Goal: Use online tool/utility: Use online tool/utility

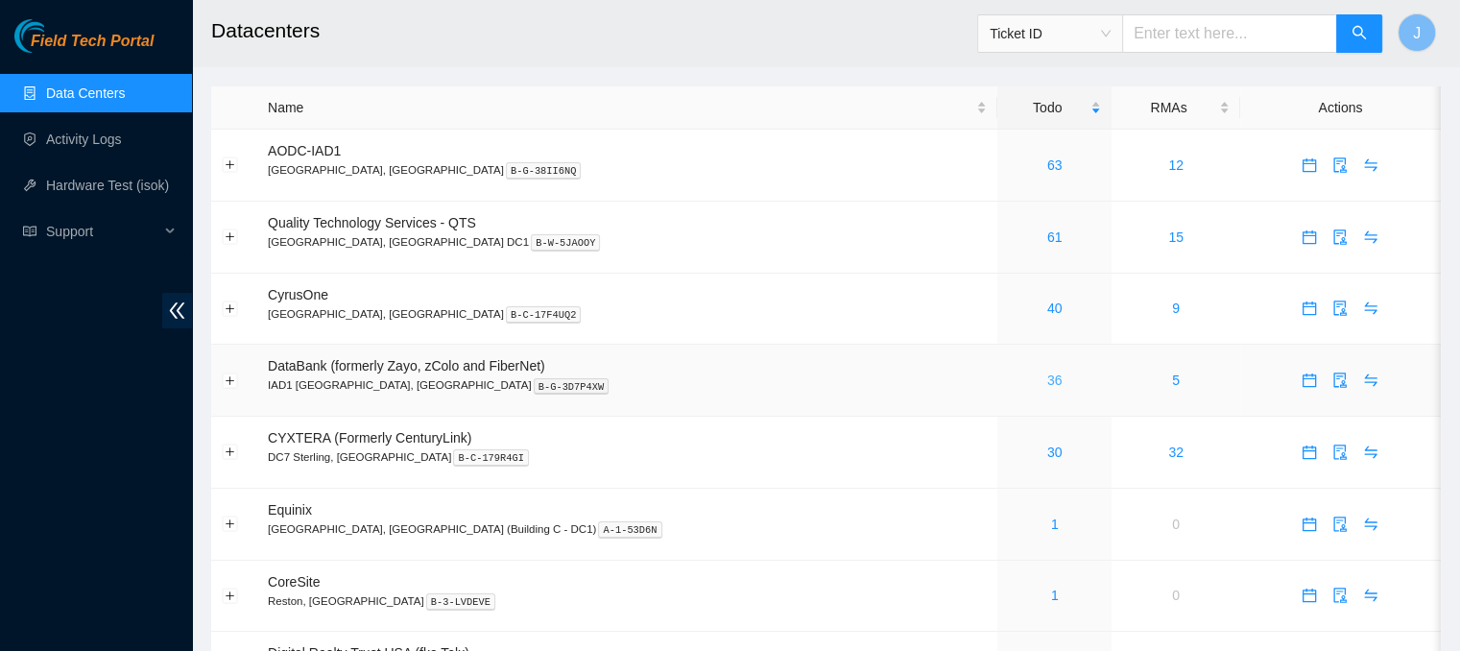
click at [1047, 379] on link "36" at bounding box center [1054, 380] width 15 height 15
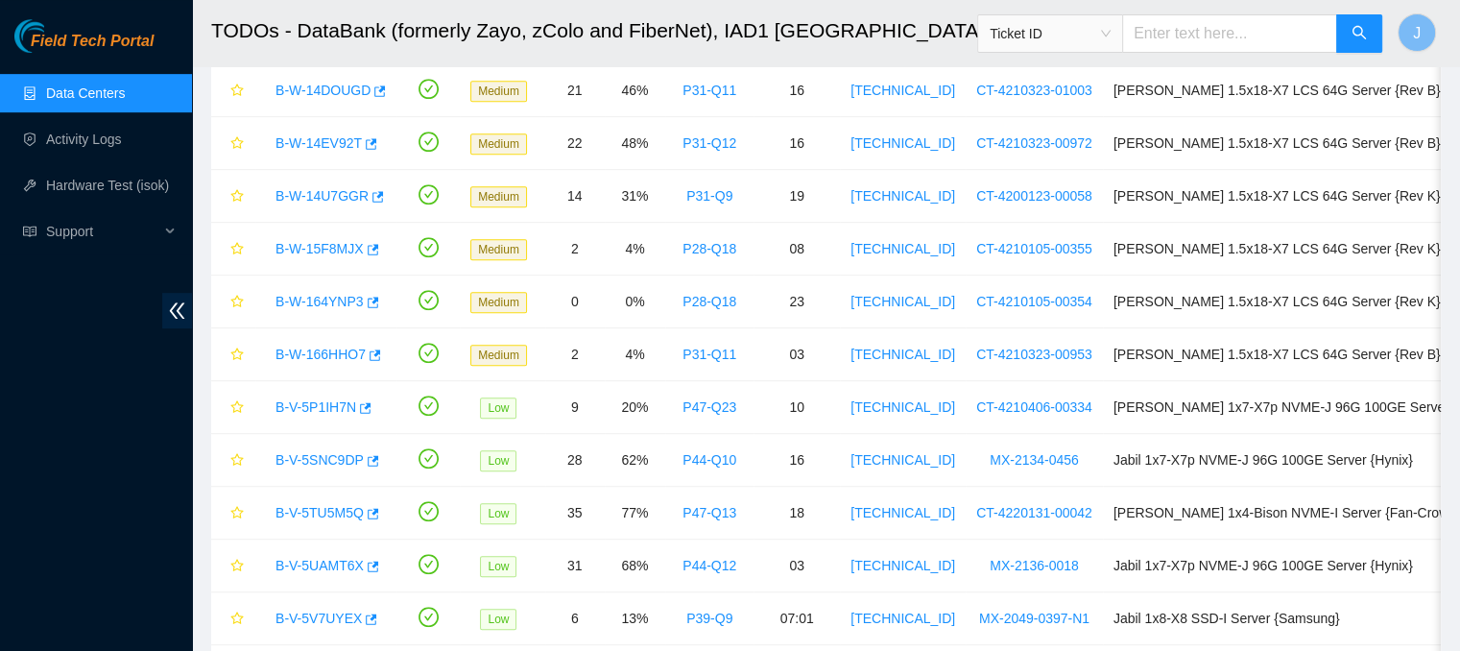
scroll to position [969, 0]
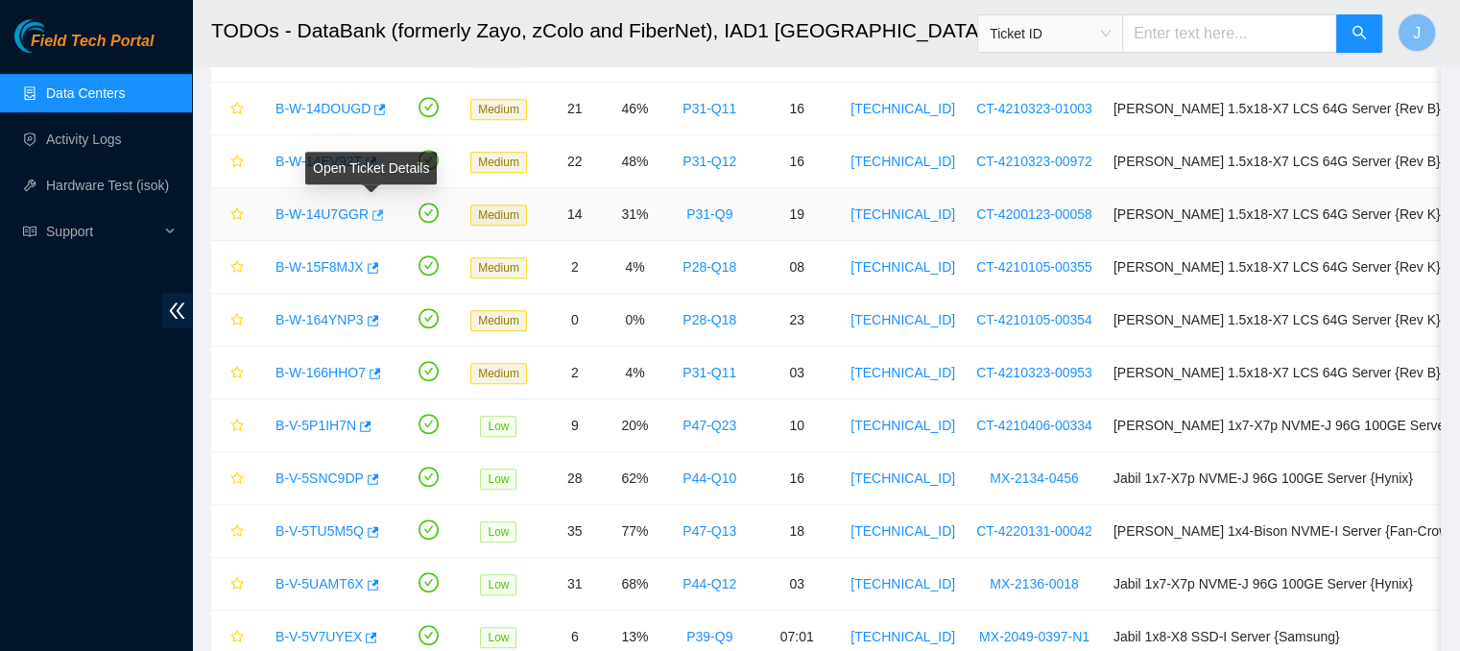
click at [373, 210] on icon "button" at bounding box center [379, 214] width 12 height 11
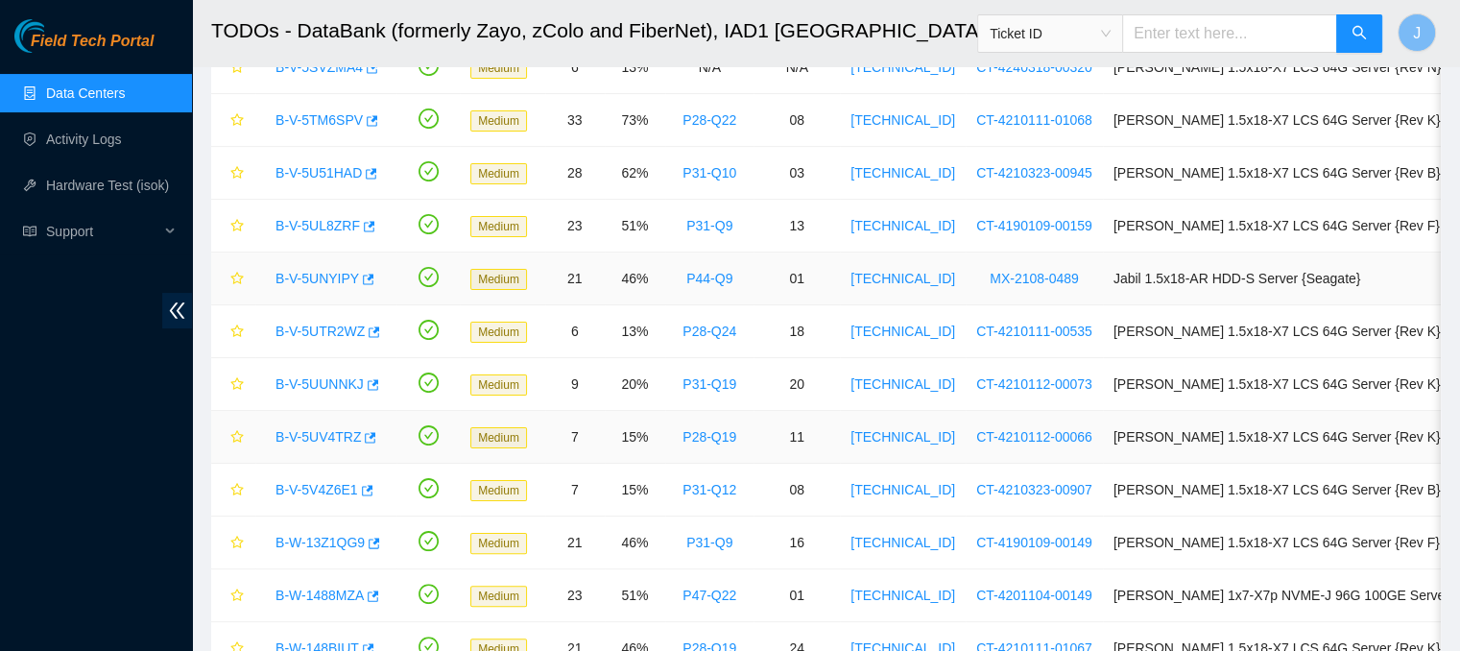
scroll to position [361, 0]
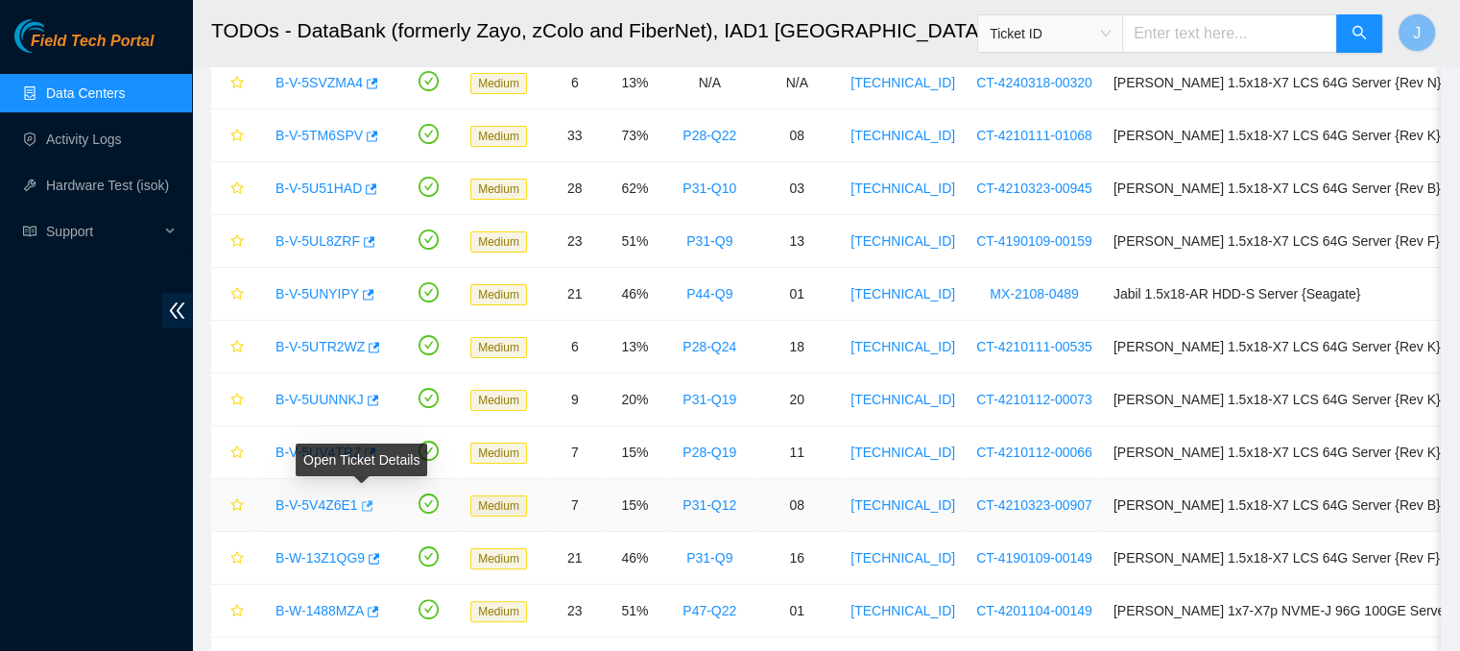
click at [366, 500] on icon "button" at bounding box center [368, 505] width 12 height 11
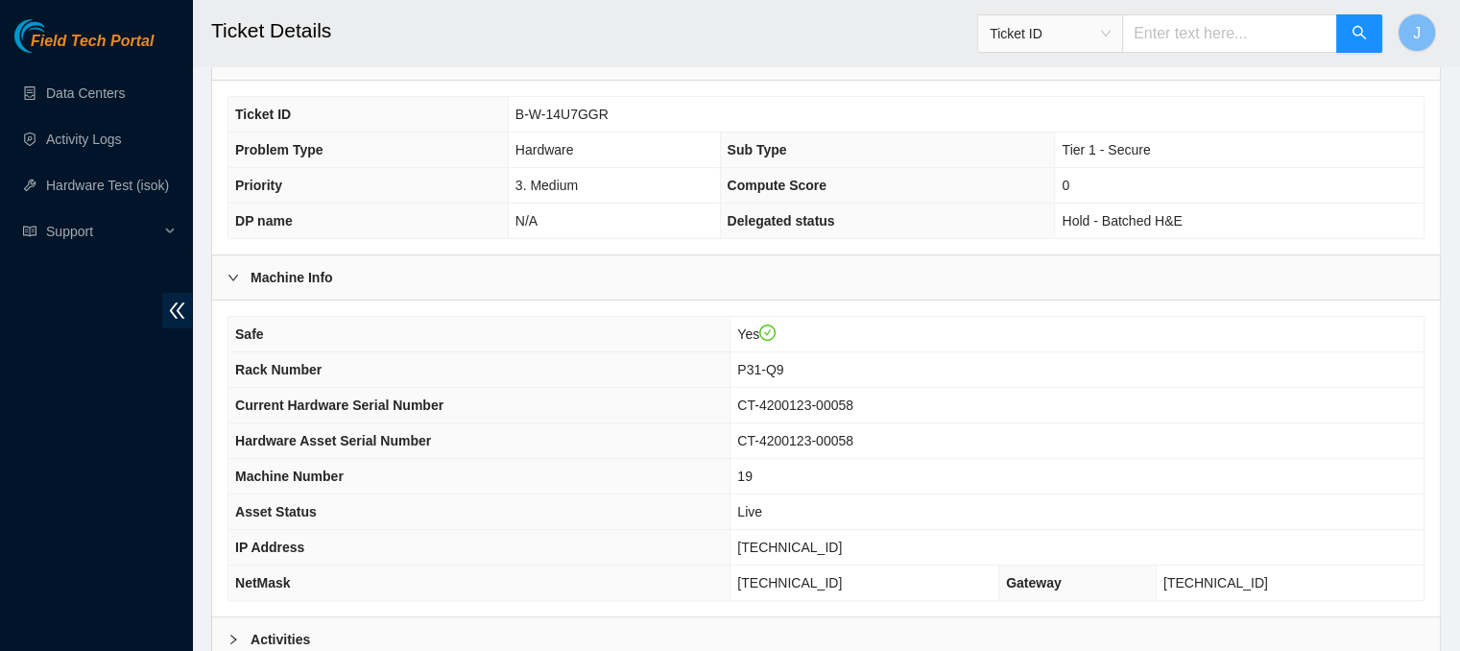
scroll to position [583, 0]
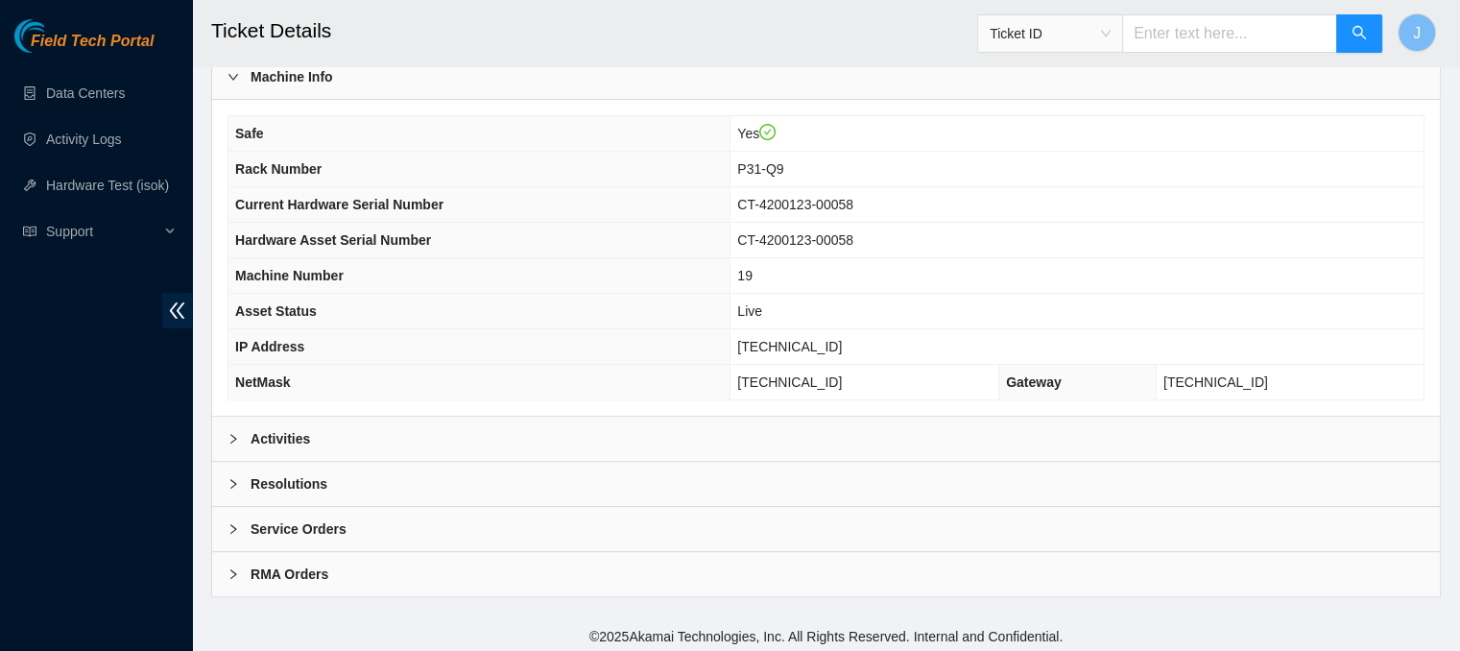
click at [543, 420] on div "Activities" at bounding box center [826, 439] width 1228 height 44
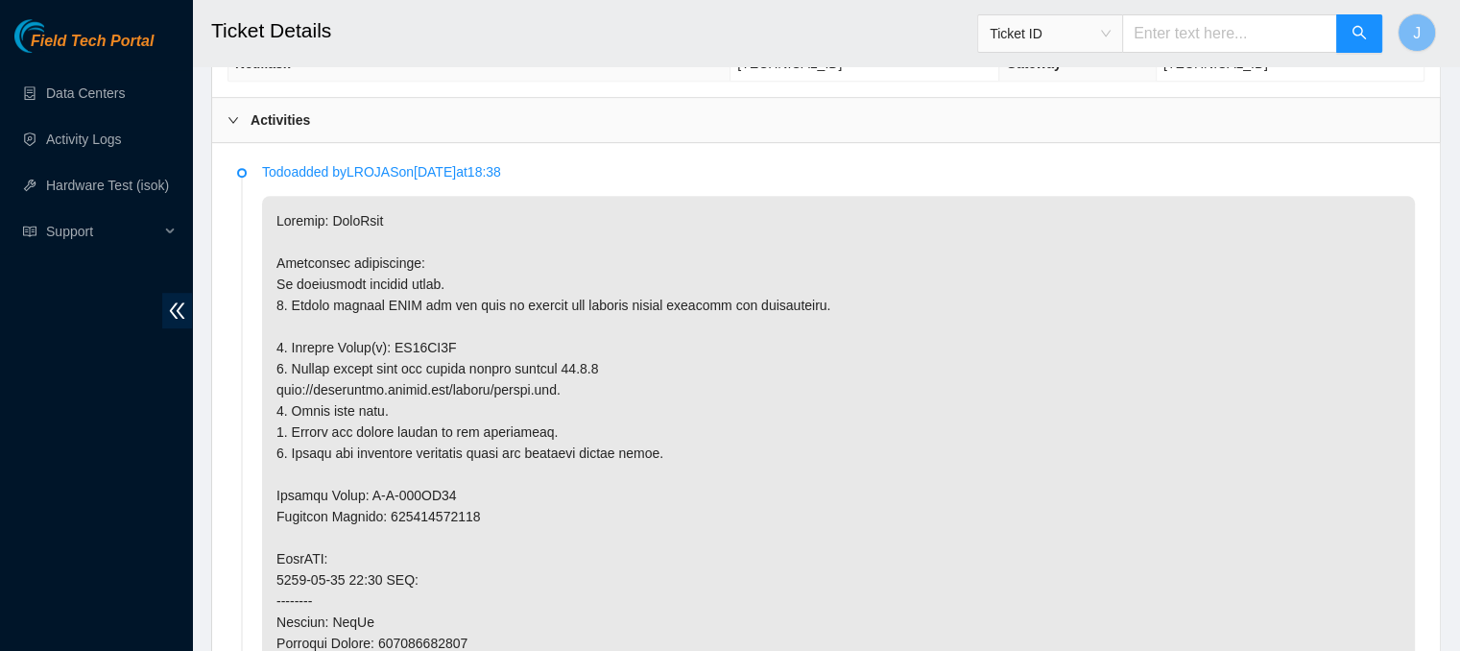
scroll to position [907, 0]
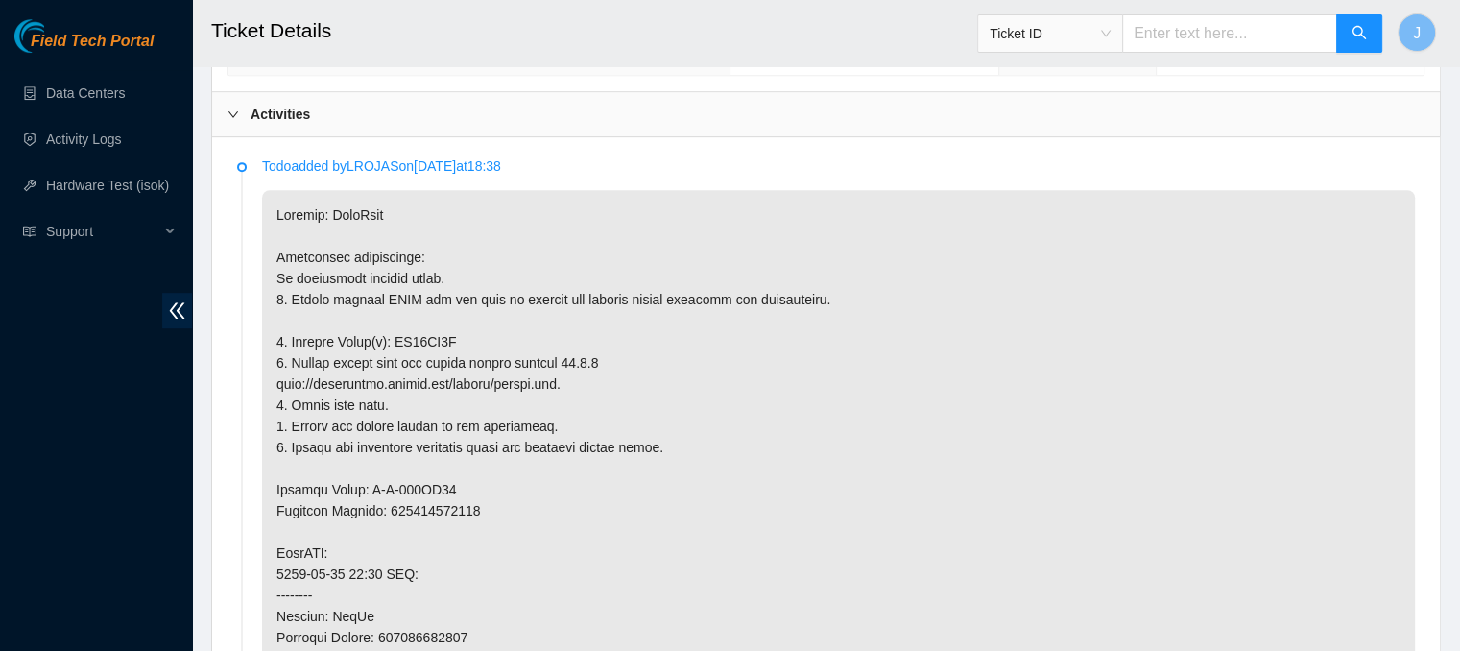
click at [761, 275] on p at bounding box center [838, 637] width 1153 height 895
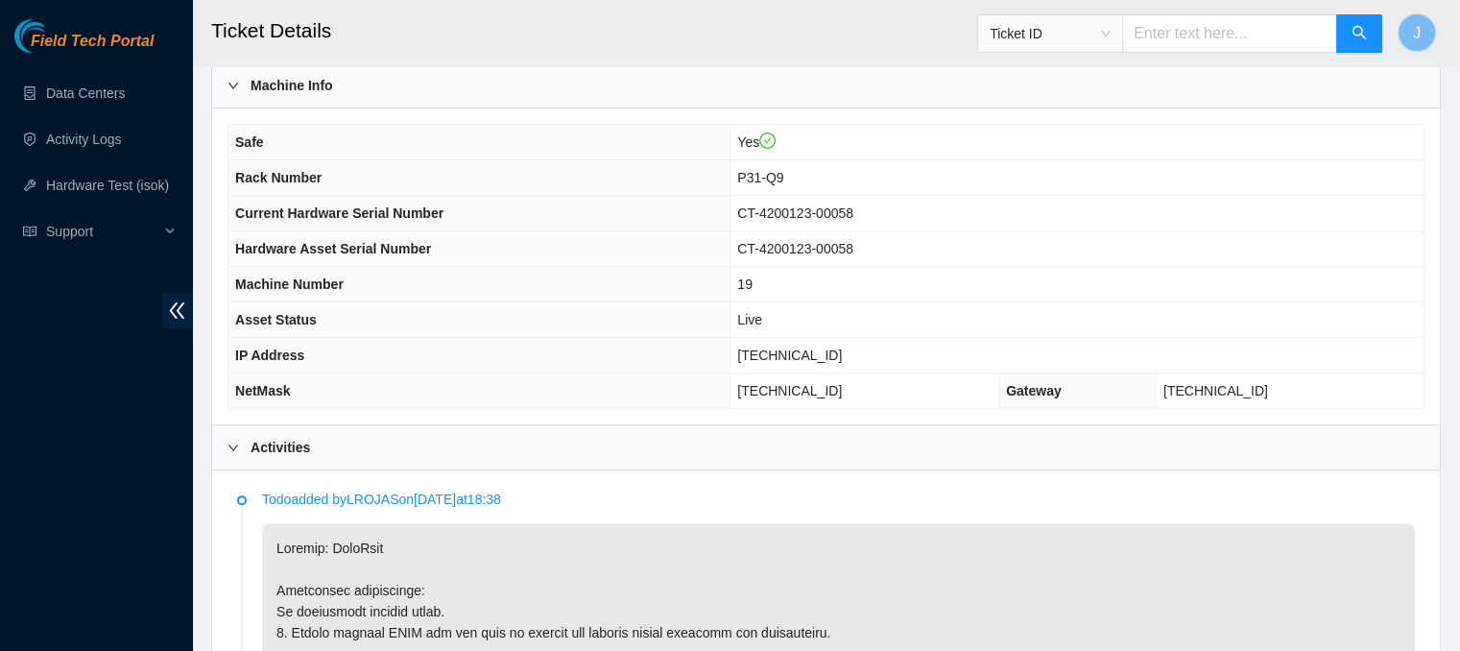
scroll to position [573, 0]
click at [842, 358] on span "[TECHNICAL_ID]" at bounding box center [789, 356] width 105 height 15
copy span "[TECHNICAL_ID]"
click at [149, 183] on link "Hardware Test (isok)" at bounding box center [107, 185] width 123 height 15
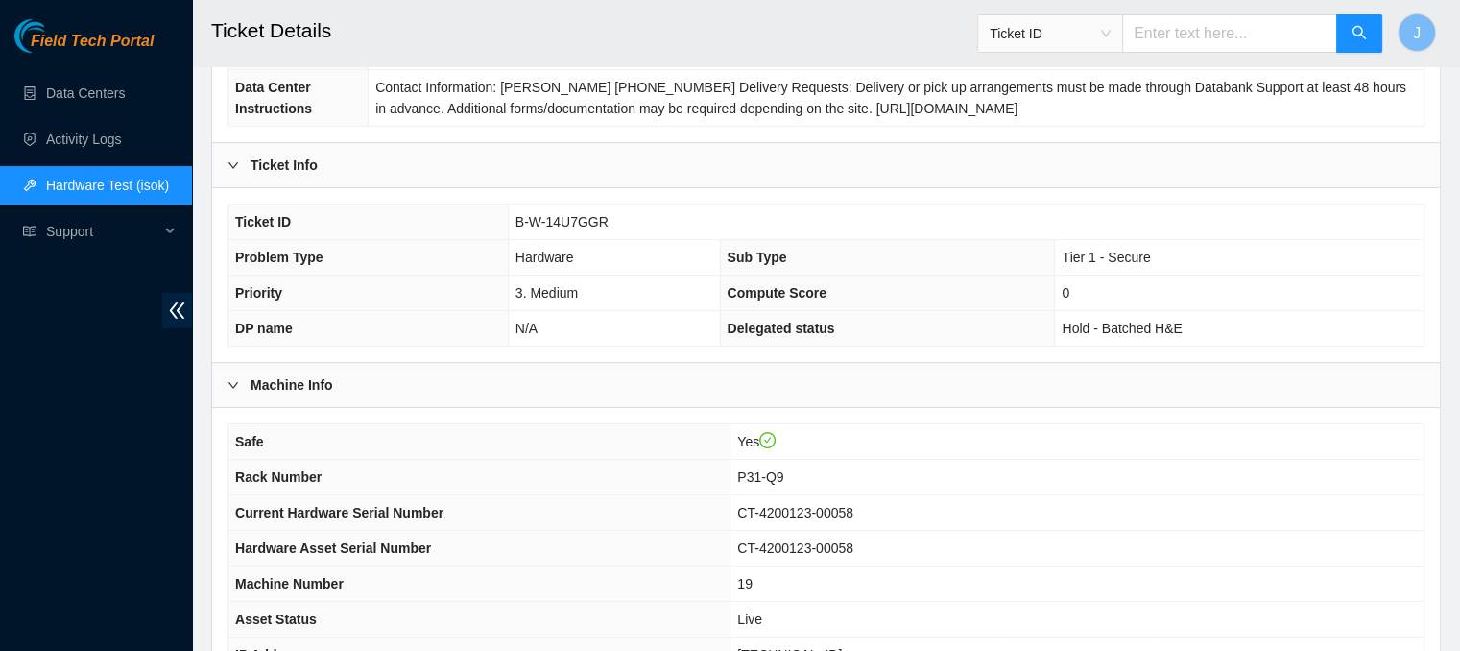
scroll to position [271, 0]
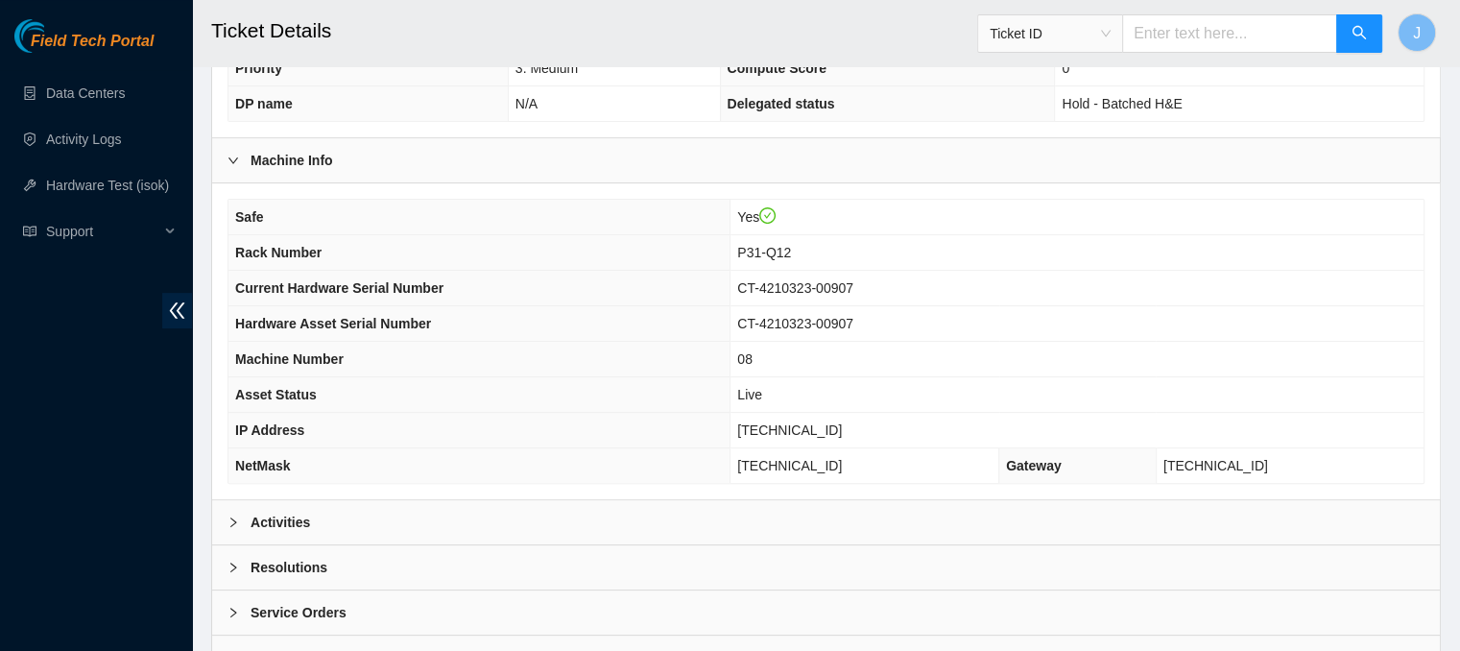
scroll to position [583, 0]
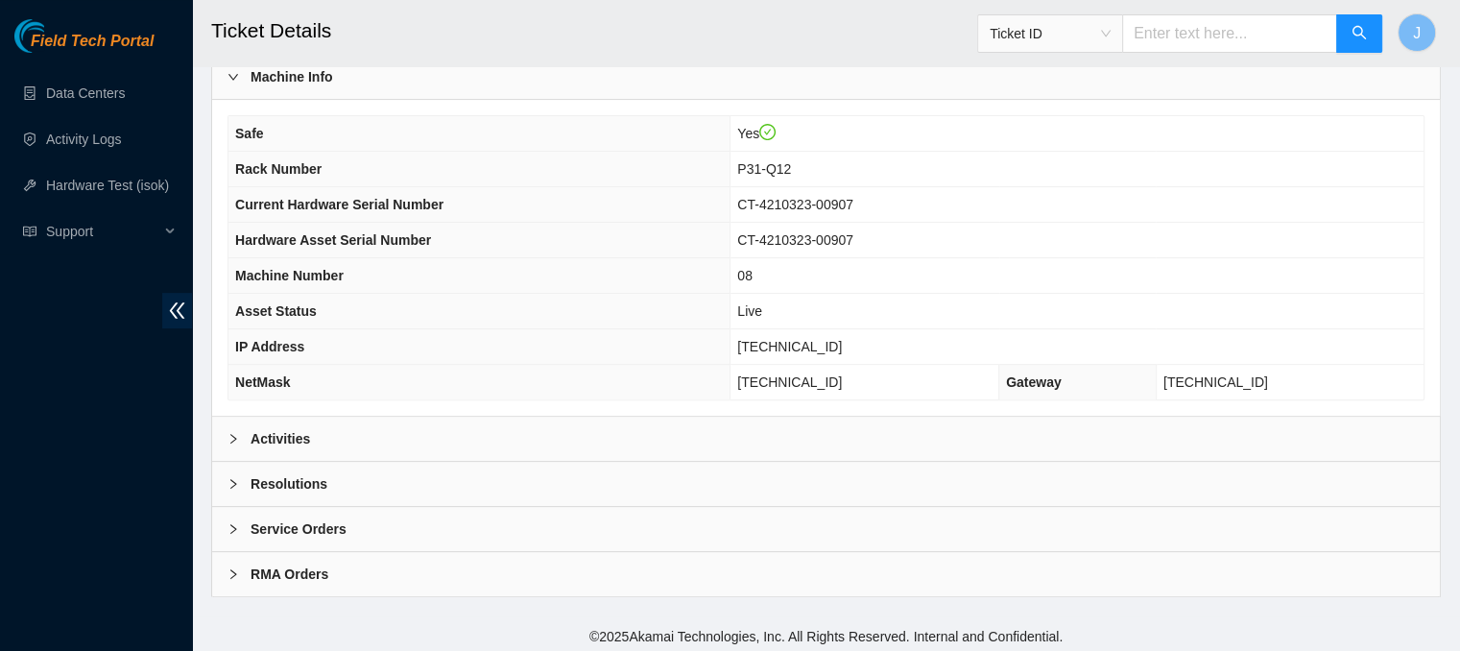
click at [611, 435] on div "Activities" at bounding box center [826, 439] width 1228 height 44
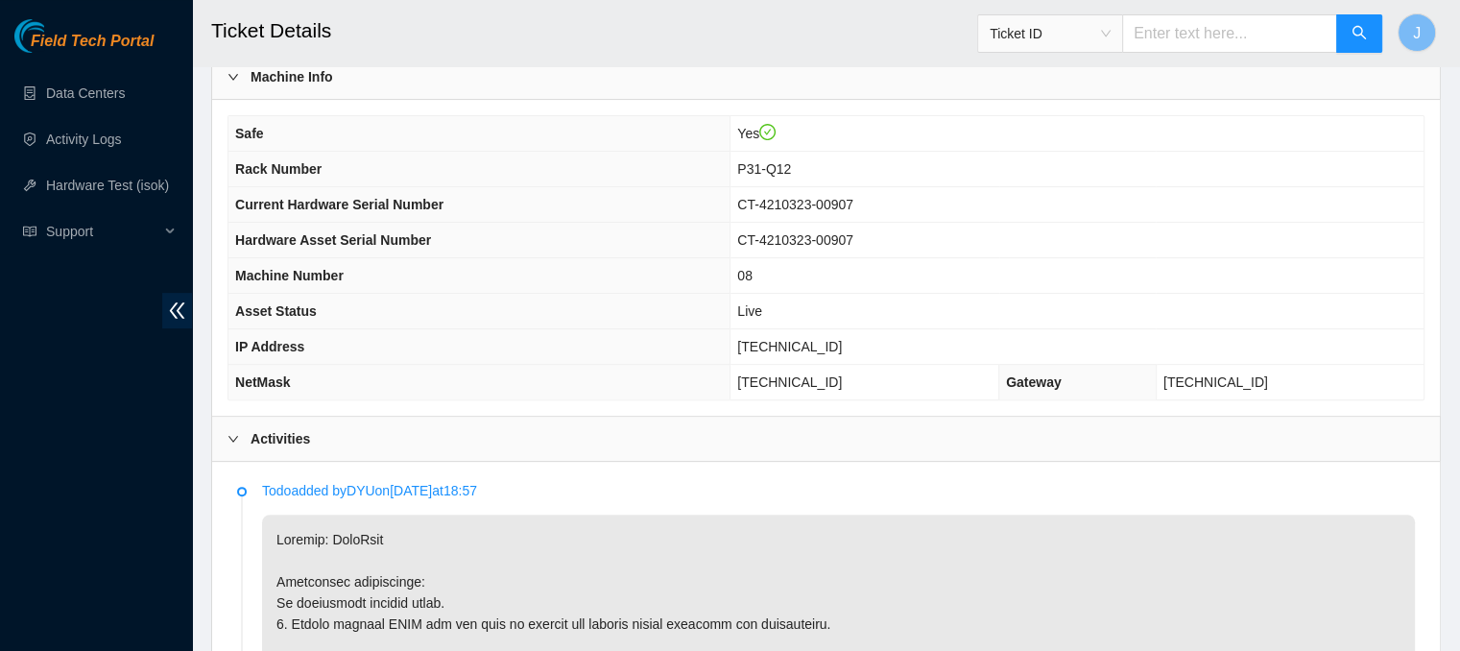
click at [832, 339] on span "23.205.69.38" at bounding box center [789, 346] width 105 height 15
copy span "23.205.69.38"
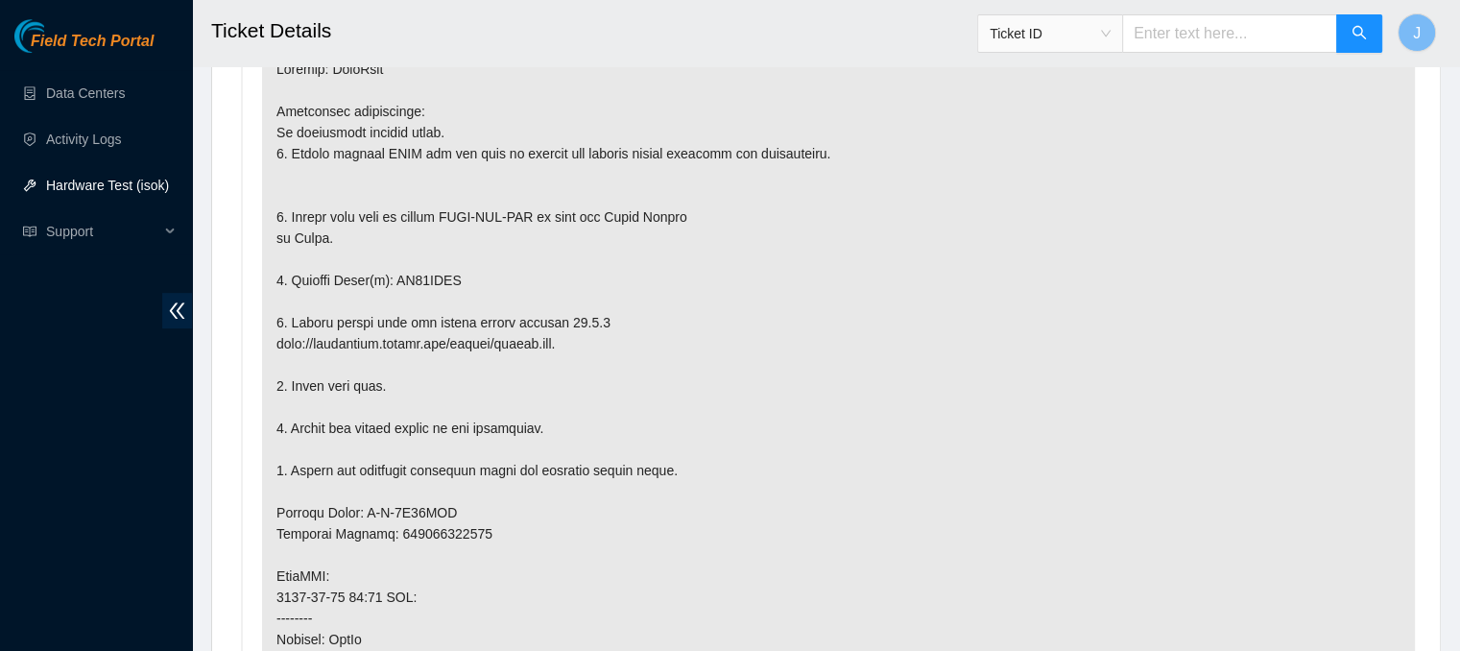
scroll to position [1055, 0]
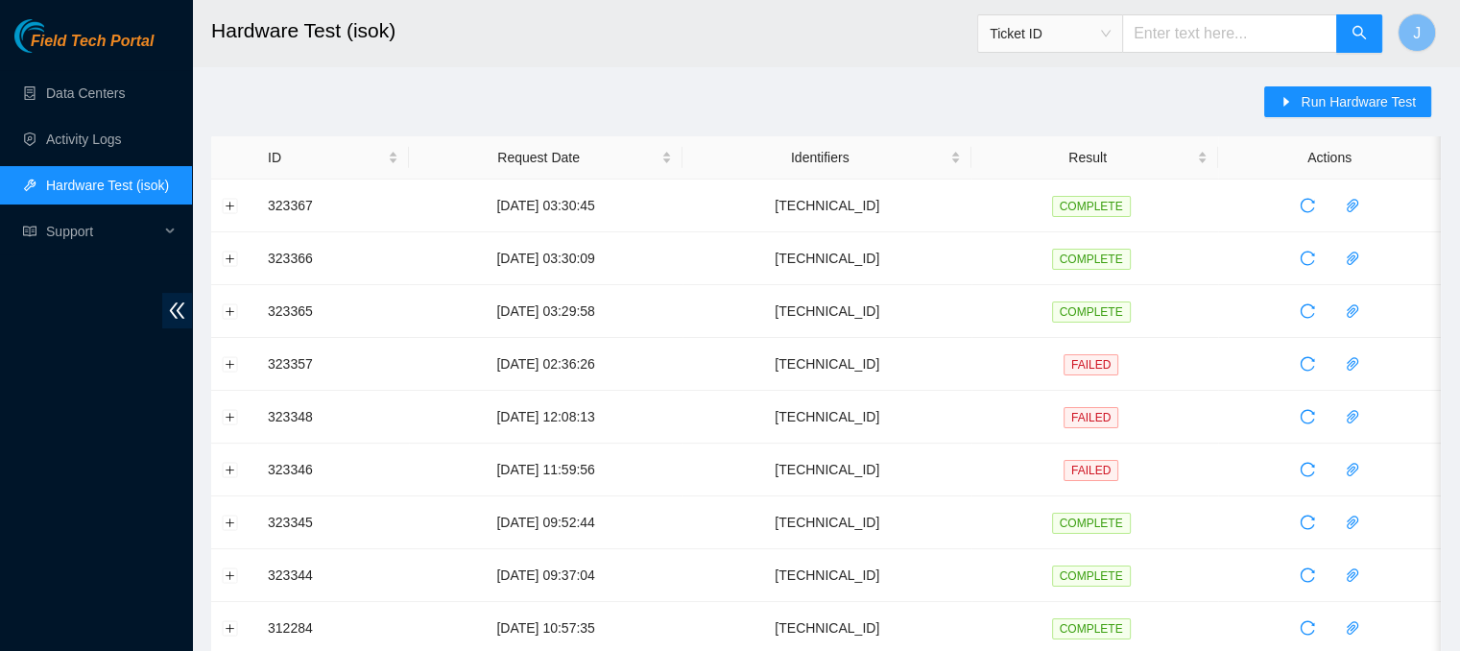
click at [1175, 45] on input "text" at bounding box center [1229, 33] width 215 height 38
paste input "[TECHNICAL_ID]"
type input "[TECHNICAL_ID]"
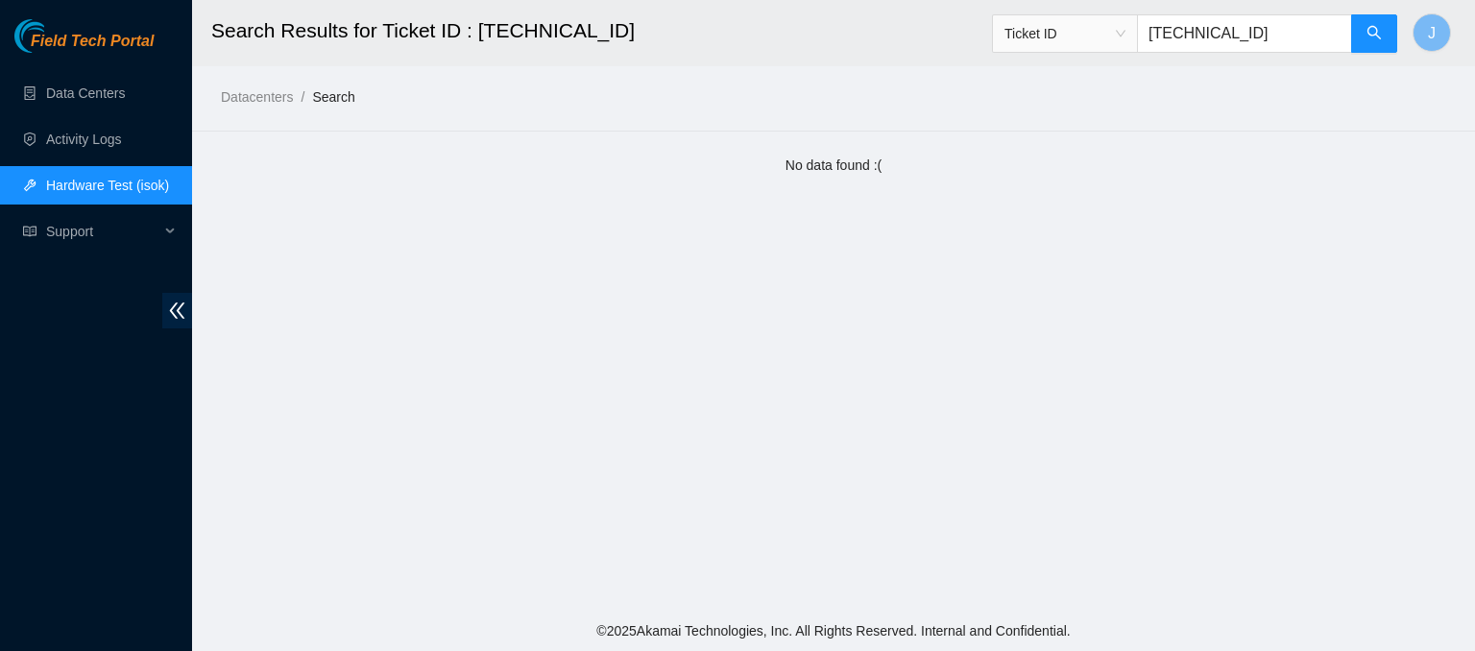
click at [81, 185] on link "Hardware Test (isok)" at bounding box center [107, 185] width 123 height 15
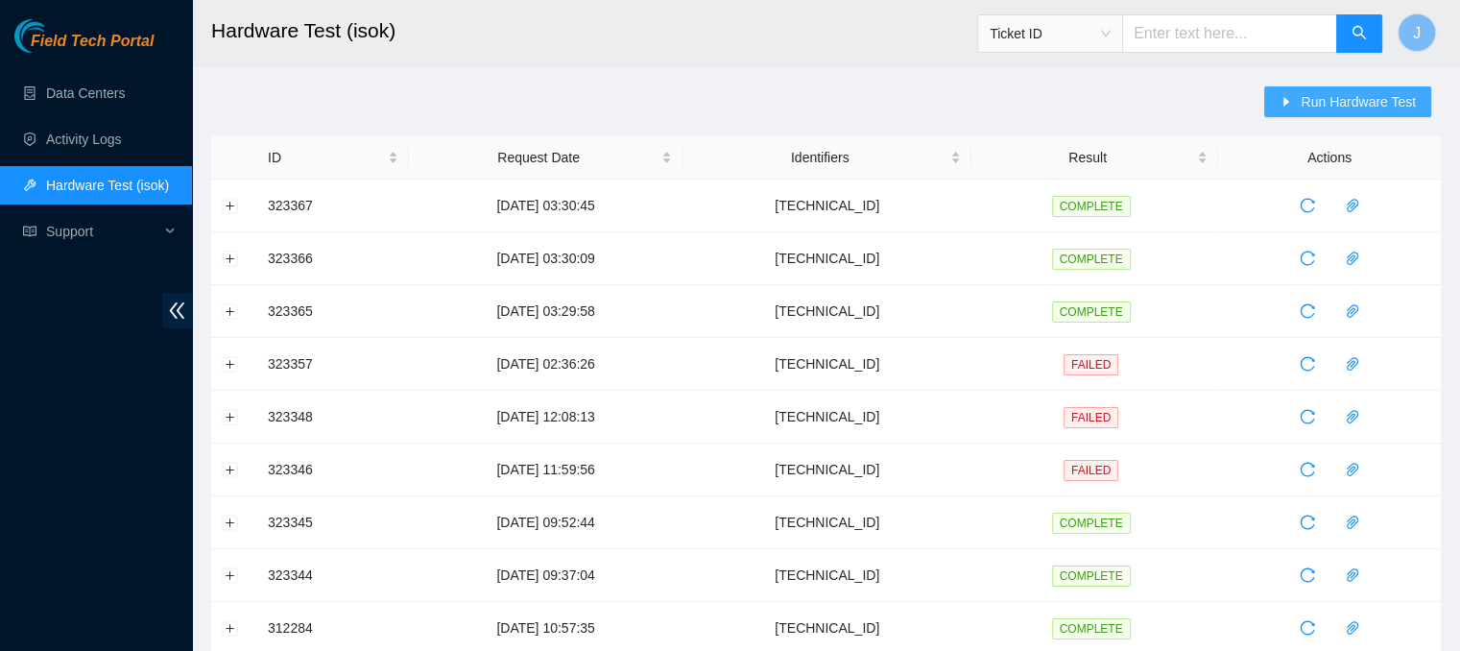
click at [1320, 105] on span "Run Hardware Test" at bounding box center [1358, 101] width 115 height 21
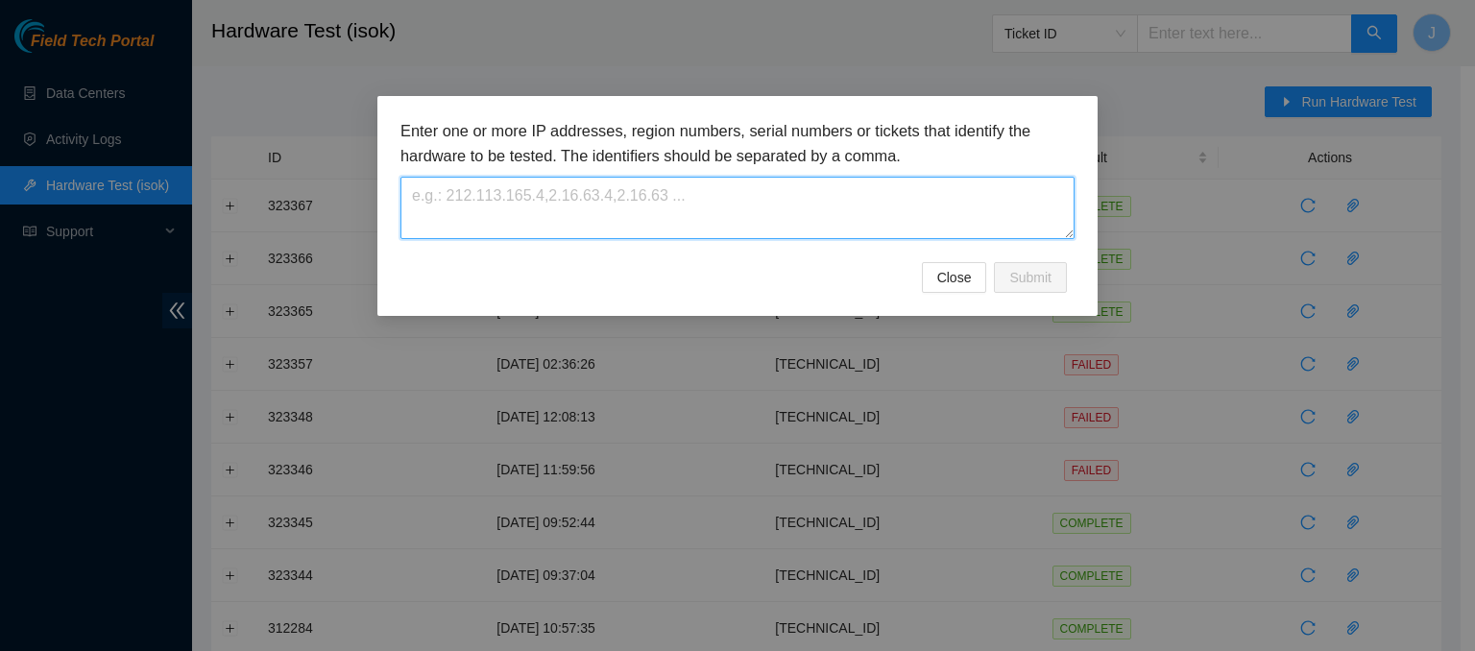
click at [926, 193] on textarea at bounding box center [737, 208] width 674 height 62
paste textarea "[TECHNICAL_ID]"
type textarea "[TECHNICAL_ID]"
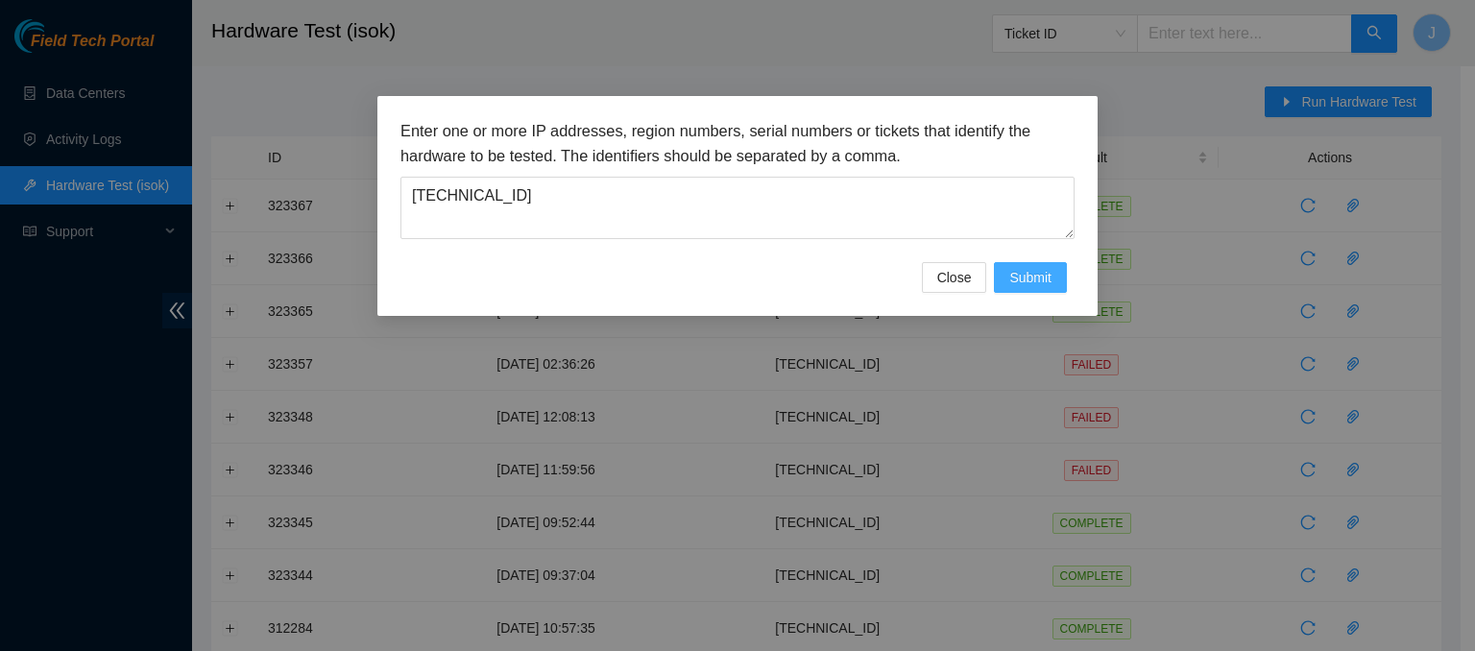
click at [1031, 274] on span "Submit" at bounding box center [1030, 277] width 42 height 21
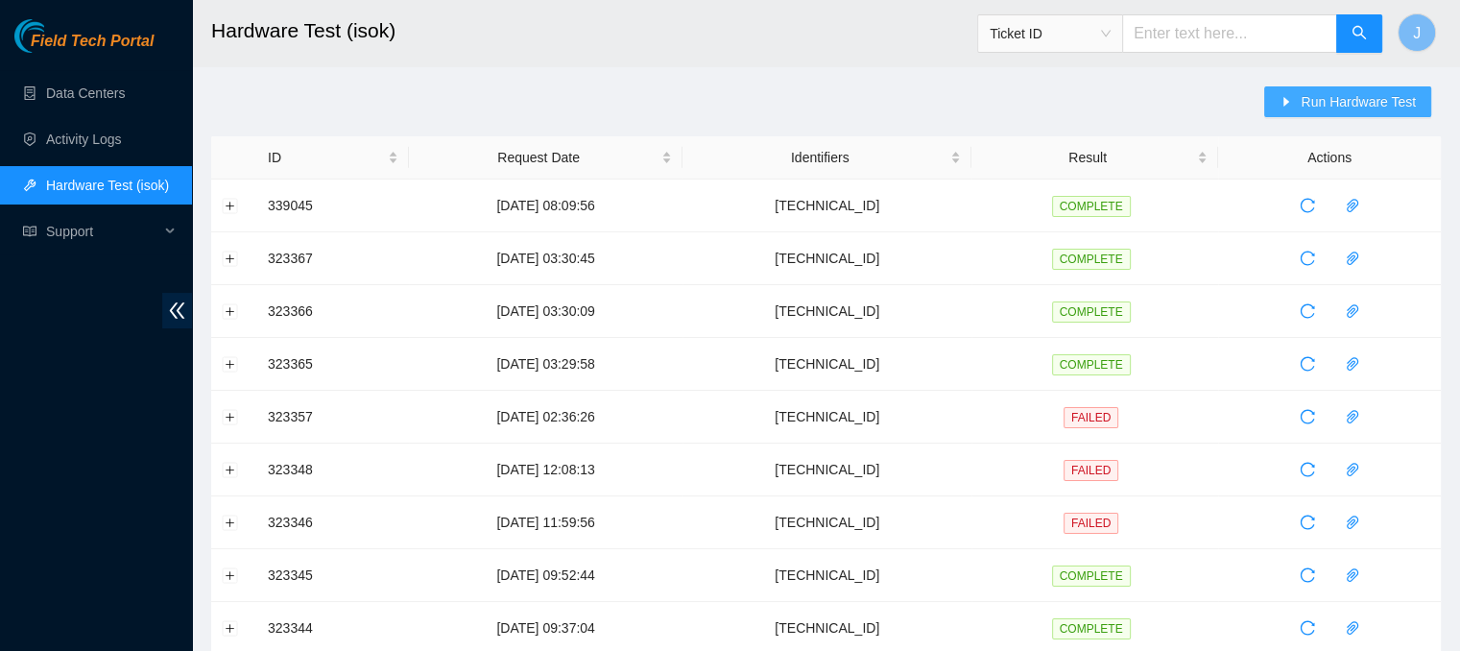
click at [1398, 104] on span "Run Hardware Test" at bounding box center [1358, 101] width 115 height 21
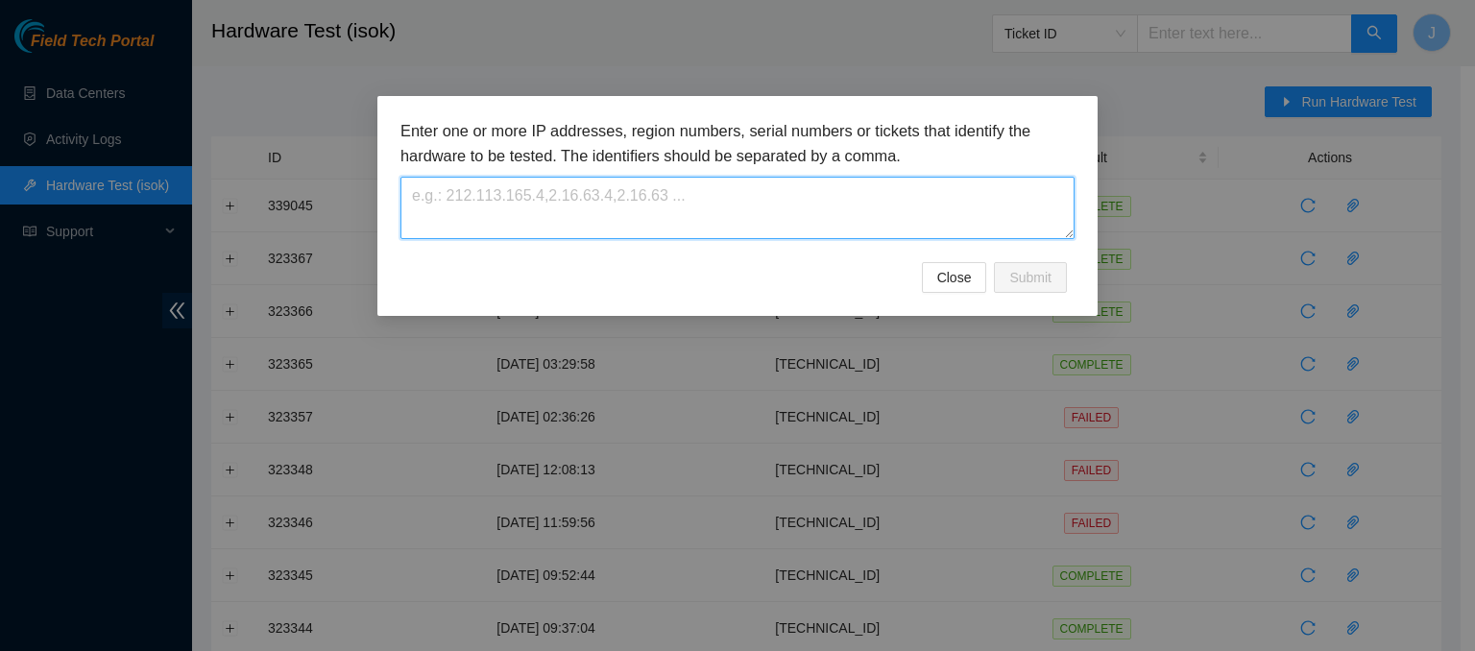
click at [967, 193] on textarea at bounding box center [737, 208] width 674 height 62
paste textarea "[TECHNICAL_ID]"
type textarea "[TECHNICAL_ID]"
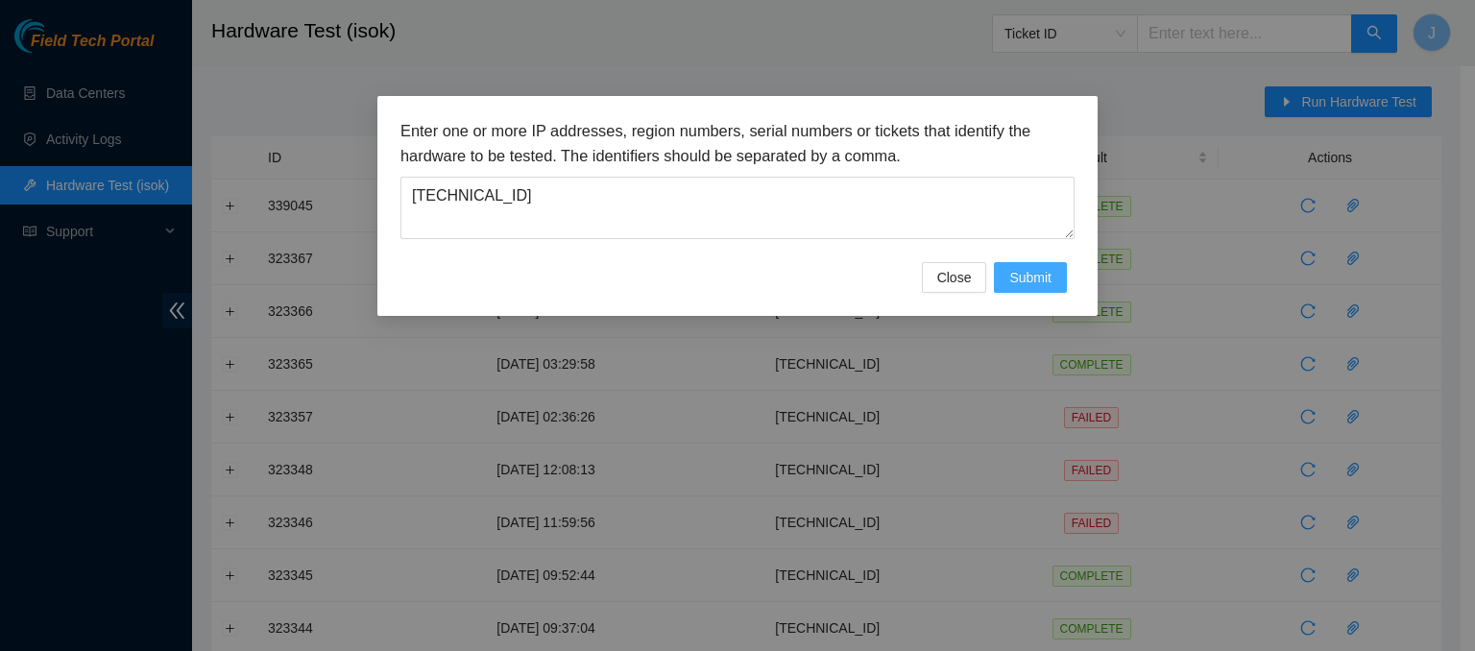
click at [1018, 274] on span "Submit" at bounding box center [1030, 277] width 42 height 21
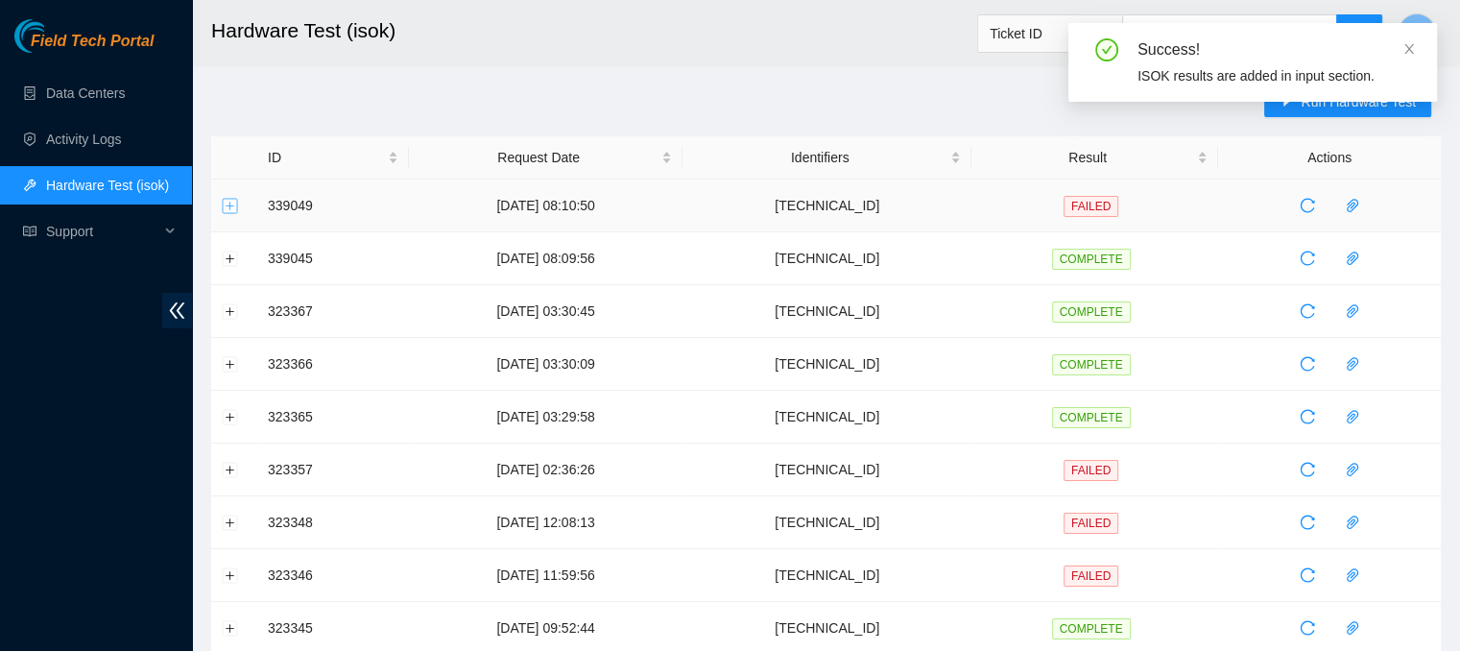
click at [229, 209] on button "Expand row" at bounding box center [230, 205] width 15 height 15
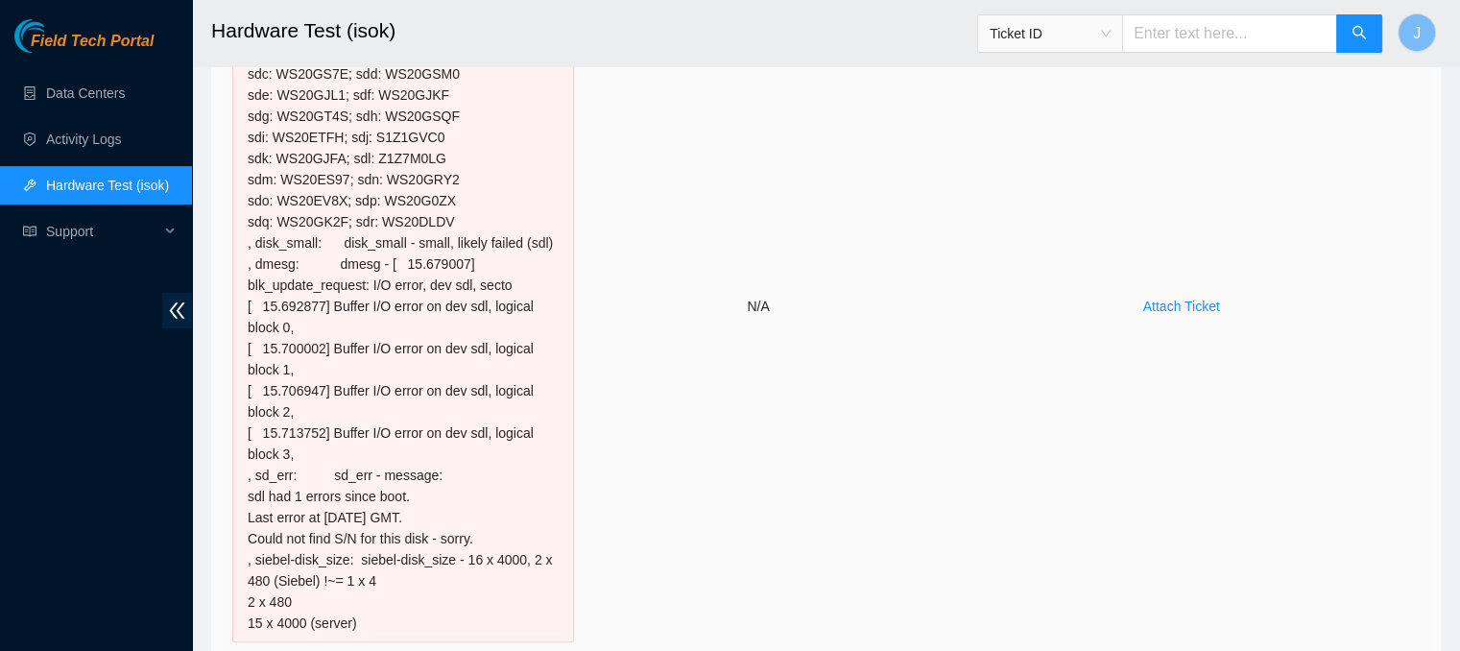
scroll to position [326, 0]
click at [415, 162] on div "[TECHNICAL_ID] : failed: disk: disk - Missing disk(s) Currently responding disk…" at bounding box center [403, 306] width 342 height 672
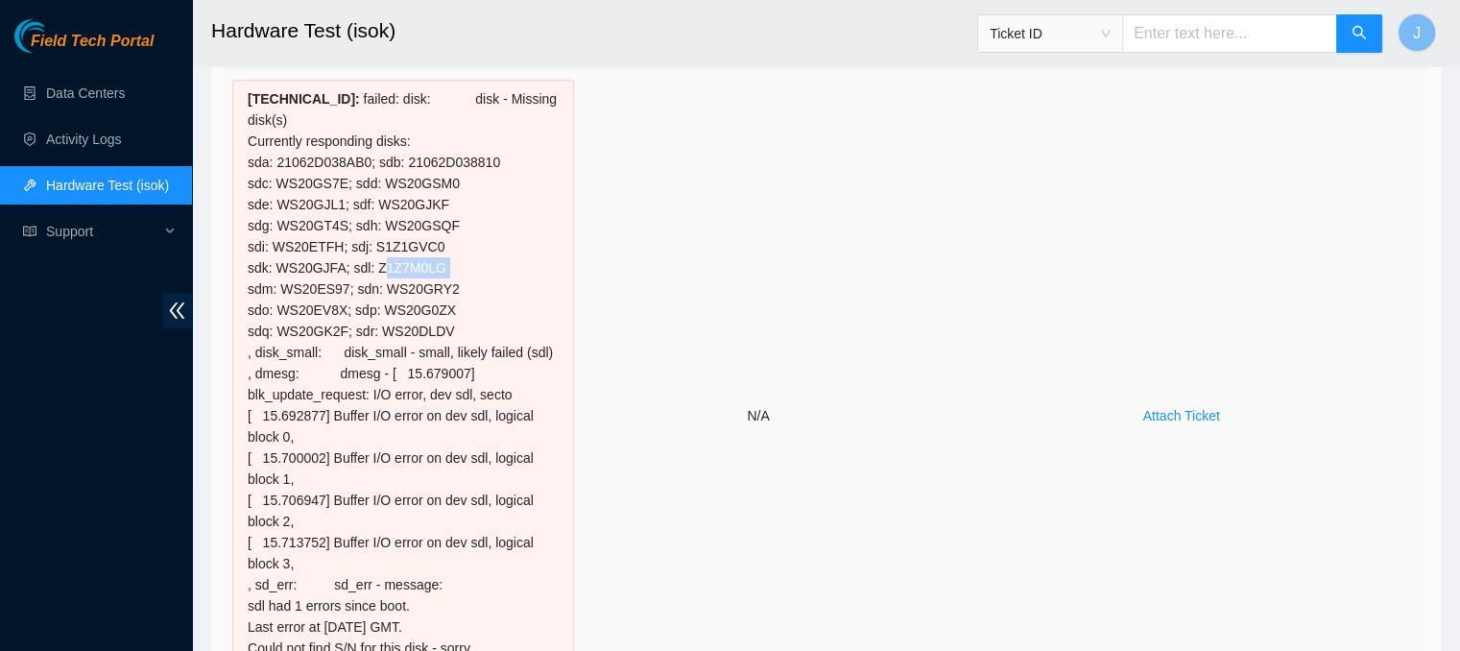
scroll to position [191, 0]
